Goal: Task Accomplishment & Management: Manage account settings

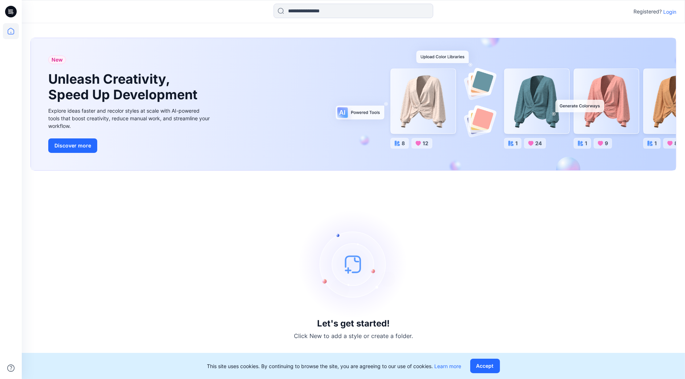
click at [671, 13] on p "Login" at bounding box center [669, 12] width 13 height 8
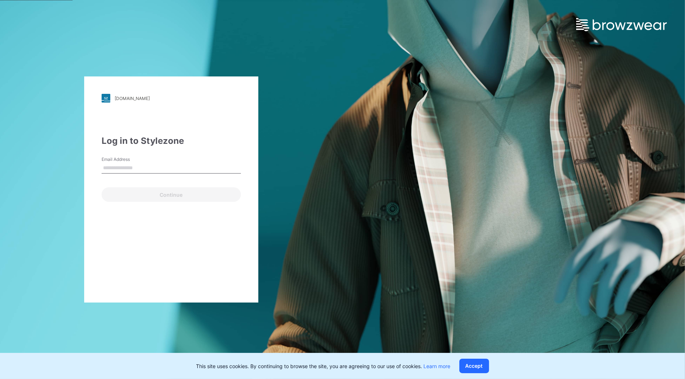
click at [207, 172] on input "Email Address" at bounding box center [171, 168] width 139 height 11
type input "**********"
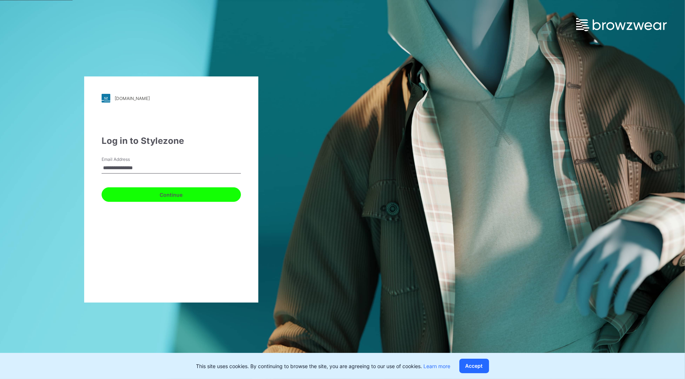
click at [152, 197] on button "Continue" at bounding box center [171, 195] width 139 height 15
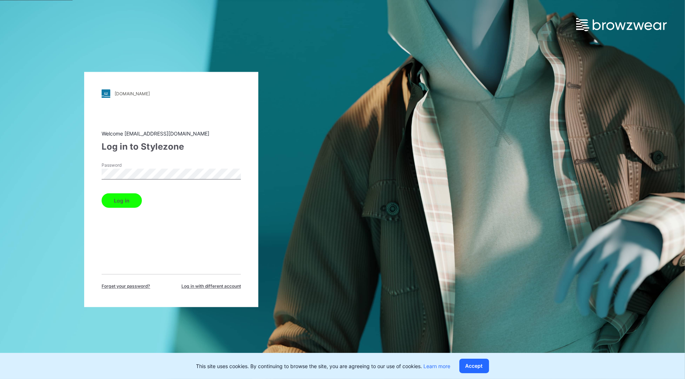
click at [118, 200] on button "Log in" at bounding box center [122, 201] width 40 height 15
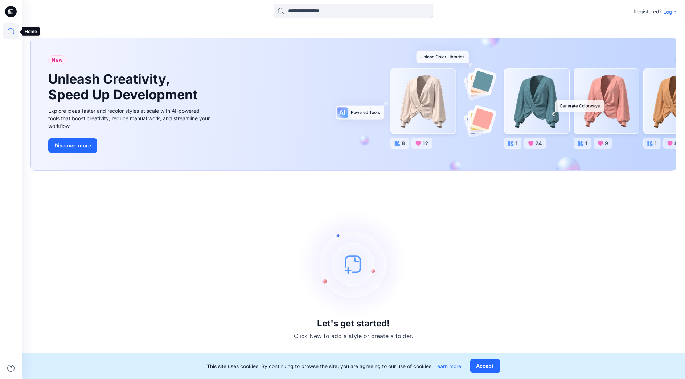
click at [12, 26] on icon at bounding box center [11, 31] width 16 height 16
click at [671, 10] on p "Login" at bounding box center [669, 12] width 13 height 8
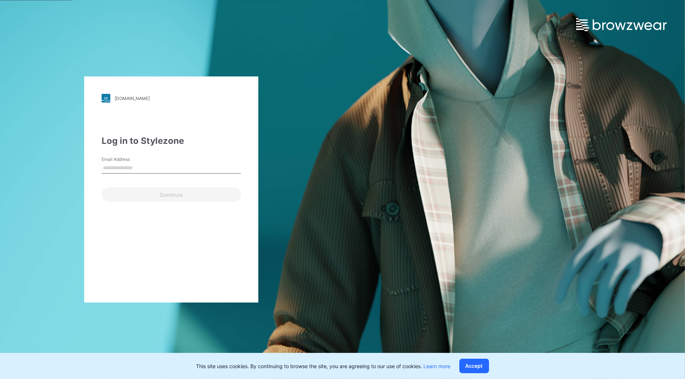
click at [131, 167] on input "Email Address" at bounding box center [171, 168] width 139 height 11
type input "**********"
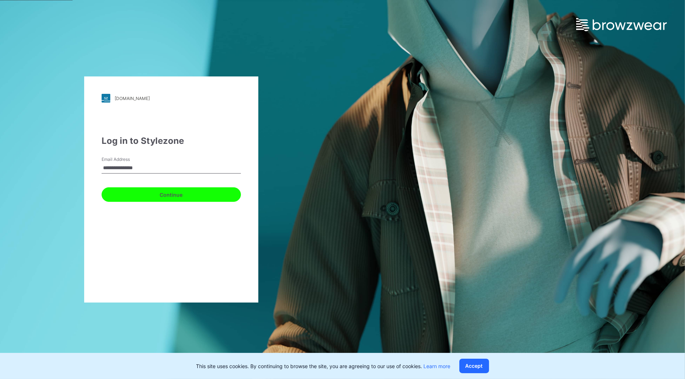
click at [141, 195] on button "Continue" at bounding box center [171, 195] width 139 height 15
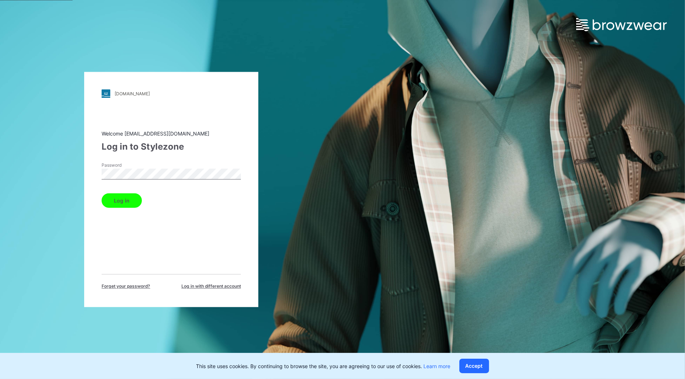
click at [131, 199] on button "Log in" at bounding box center [122, 201] width 40 height 15
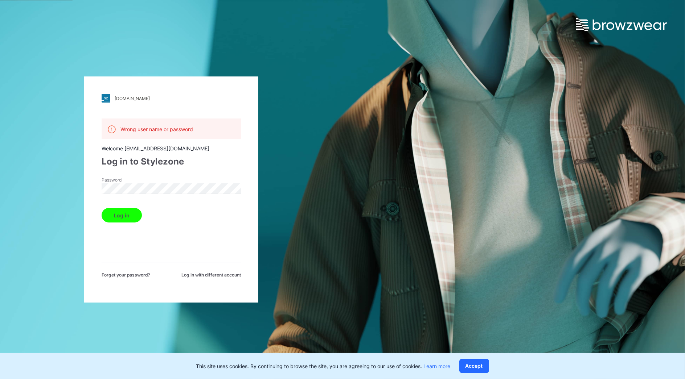
click at [123, 213] on button "Log in" at bounding box center [122, 215] width 40 height 15
click at [198, 131] on div "Wrong user name or password" at bounding box center [171, 129] width 139 height 20
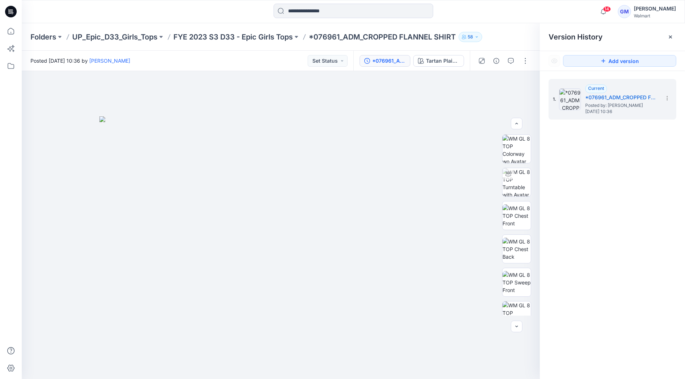
scroll to position [214, 0]
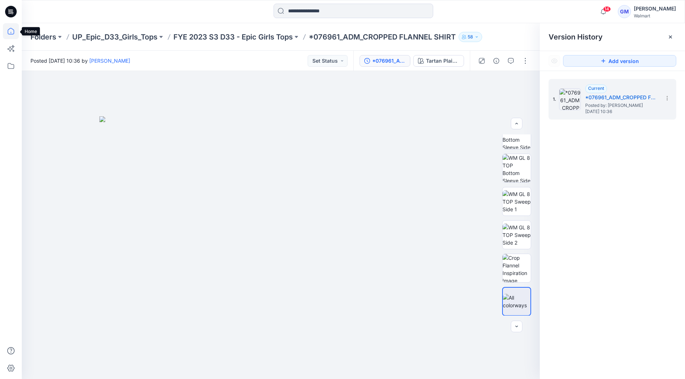
click at [16, 27] on icon at bounding box center [11, 31] width 16 height 16
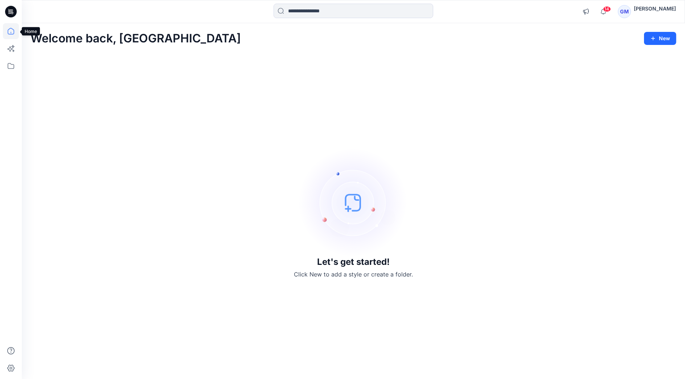
click at [11, 28] on icon at bounding box center [11, 31] width 16 height 16
click at [464, 139] on div "Let's get started! Click New to add a style or create a folder." at bounding box center [353, 214] width 646 height 314
click at [637, 9] on div "[PERSON_NAME]" at bounding box center [655, 8] width 42 height 9
click at [462, 67] on div "Let's get started! Click New to add a style or create a folder." at bounding box center [353, 214] width 646 height 314
click at [8, 31] on icon at bounding box center [11, 31] width 7 height 7
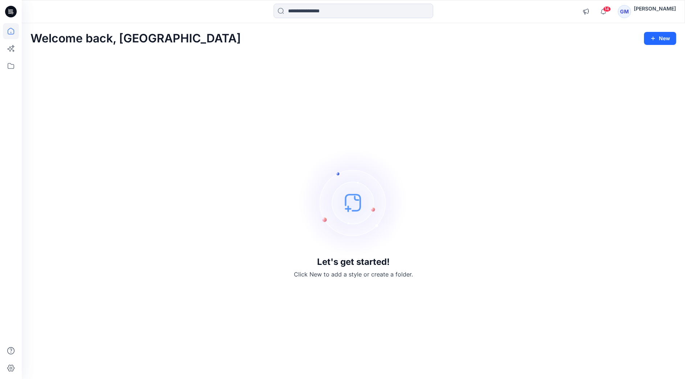
click at [71, 44] on h2 "Welcome back, [GEOGRAPHIC_DATA]" at bounding box center [135, 38] width 210 height 13
click at [10, 31] on icon at bounding box center [11, 31] width 16 height 16
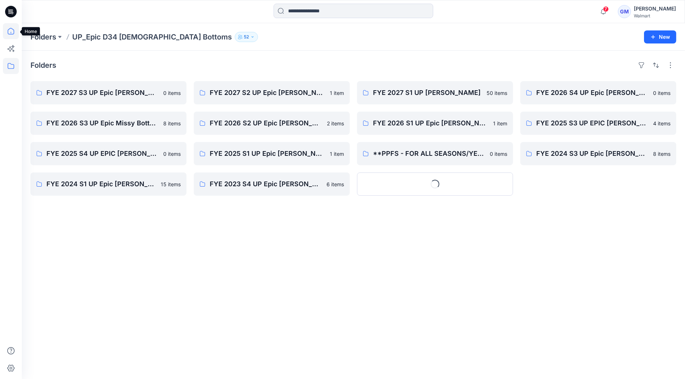
click at [10, 31] on icon at bounding box center [11, 31] width 16 height 16
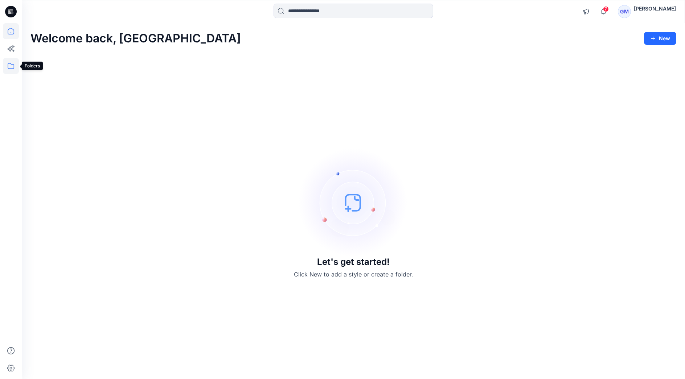
click at [10, 69] on icon at bounding box center [11, 66] width 7 height 6
click at [52, 59] on p "Folders" at bounding box center [50, 56] width 18 height 9
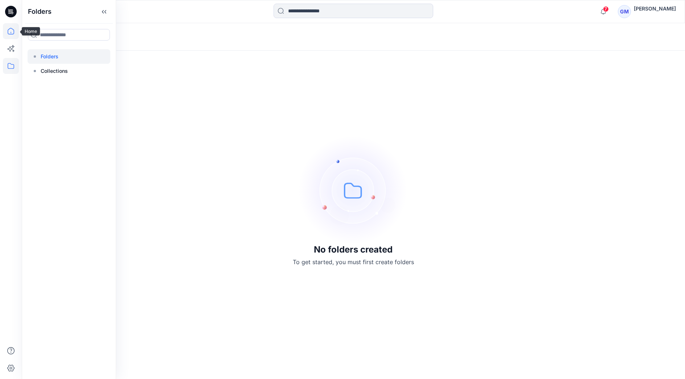
click at [15, 32] on icon at bounding box center [11, 31] width 16 height 16
